Goal: Information Seeking & Learning: Learn about a topic

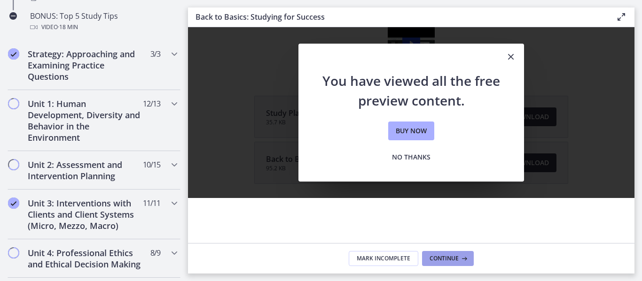
click at [451, 254] on button "Continue" at bounding box center [448, 258] width 52 height 15
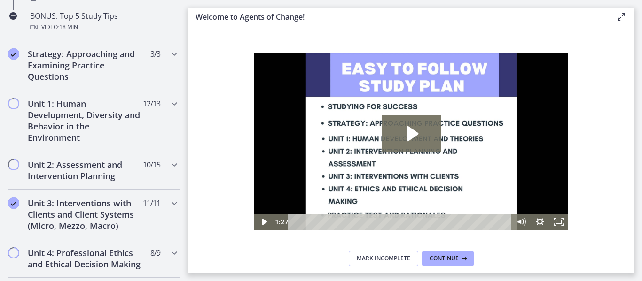
click at [412, 117] on icon "Play Video: c1o6hcmjueu5qasqsu00.mp4" at bounding box center [411, 134] width 59 height 38
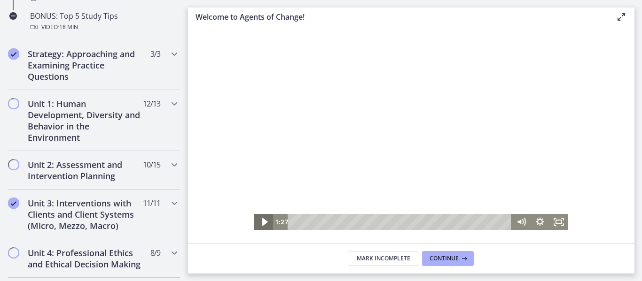
click at [266, 220] on icon "Play Video" at bounding box center [264, 221] width 23 height 19
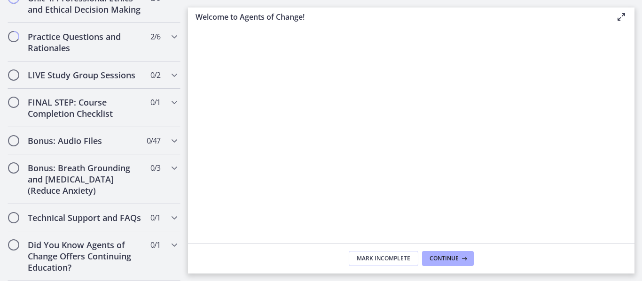
scroll to position [867, 0]
click at [67, 135] on h2 "Bonus: Audio Files" at bounding box center [85, 140] width 115 height 11
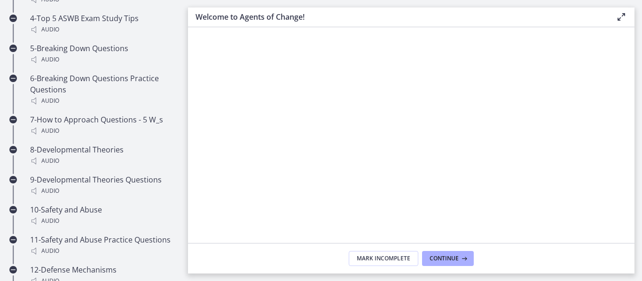
scroll to position [655, 0]
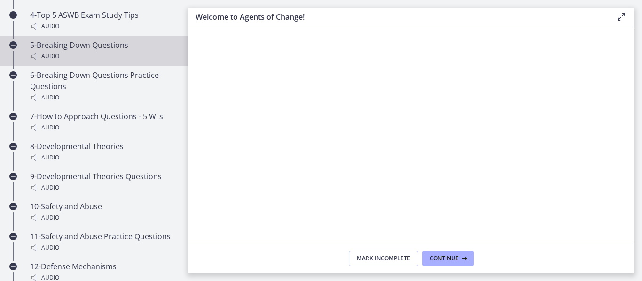
click at [77, 60] on div "5-Breaking Down Questions Audio" at bounding box center [103, 50] width 147 height 23
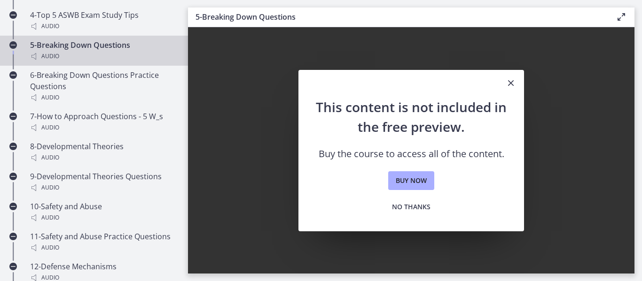
click at [508, 83] on icon "Close" at bounding box center [510, 83] width 11 height 11
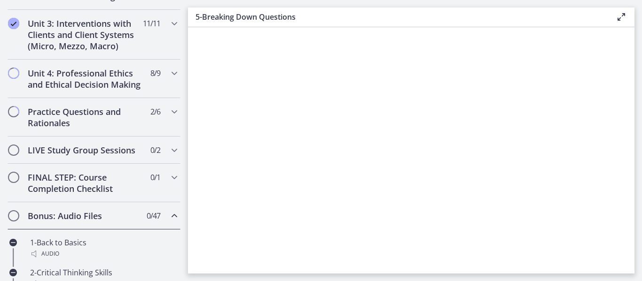
scroll to position [330, 0]
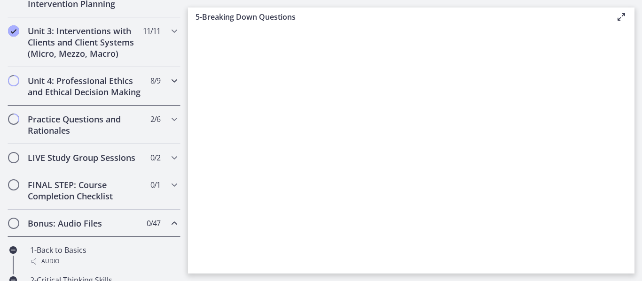
click at [109, 85] on h2 "Unit 4: Professional Ethics and Ethical Decision Making" at bounding box center [85, 86] width 115 height 23
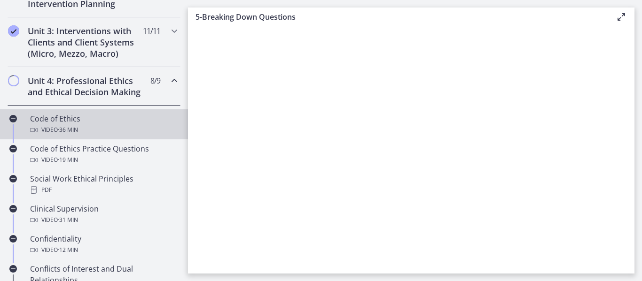
click at [68, 131] on div "Code of Ethics Video · 36 min" at bounding box center [103, 124] width 147 height 23
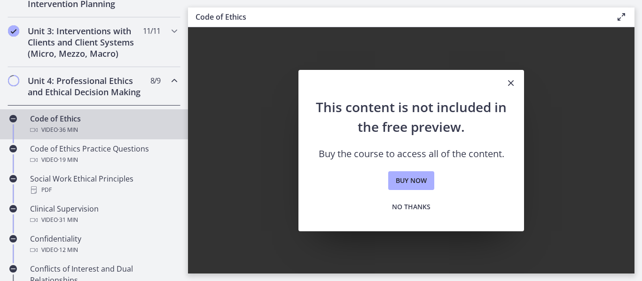
click at [511, 79] on icon "Close" at bounding box center [510, 83] width 11 height 11
